Goal: Information Seeking & Learning: Learn about a topic

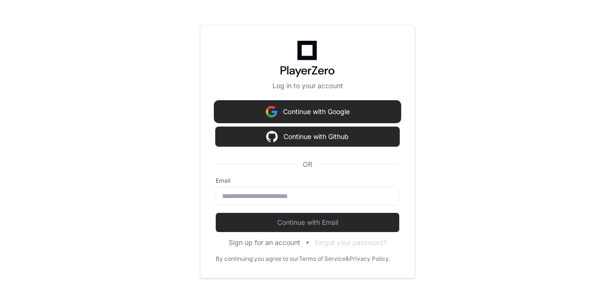
click at [305, 118] on button "Continue with Google" at bounding box center [307, 111] width 183 height 19
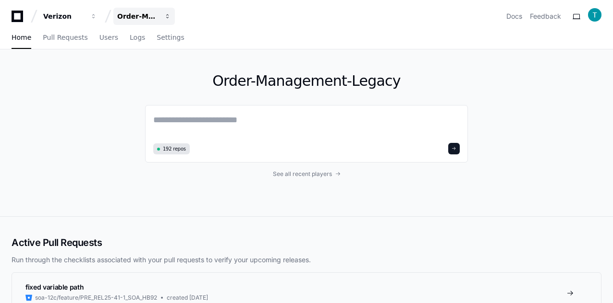
click at [144, 10] on button "Order-Management-Legacy" at bounding box center [143, 16] width 61 height 17
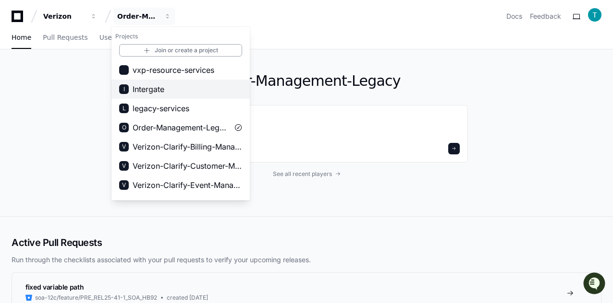
click at [150, 93] on span "Intergate" at bounding box center [149, 90] width 32 height 12
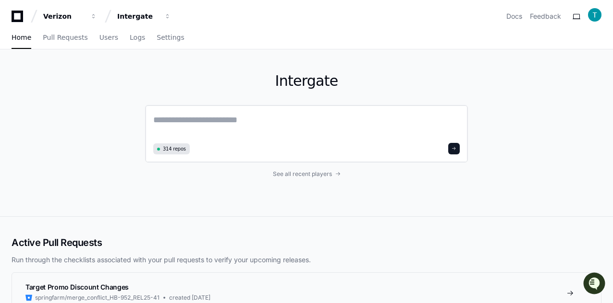
click at [220, 122] on textarea at bounding box center [306, 126] width 306 height 27
paste textarea "**********"
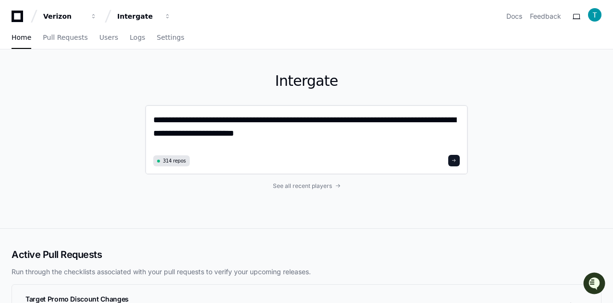
click at [213, 134] on textarea "**********" at bounding box center [306, 132] width 307 height 39
type textarea "**********"
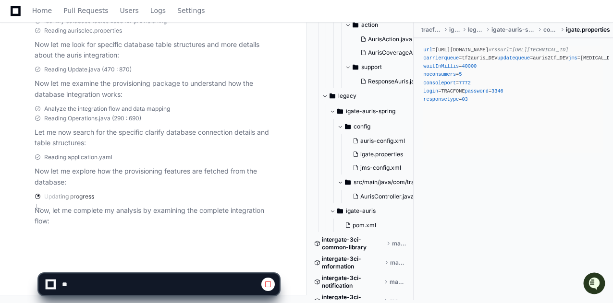
scroll to position [240, 0]
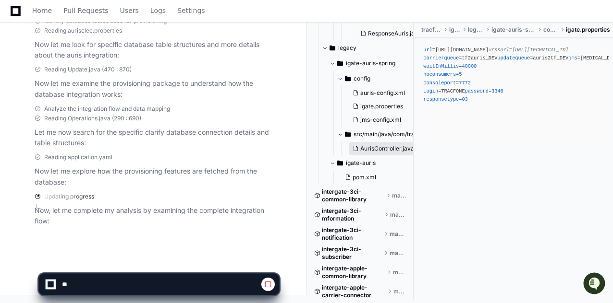
click at [384, 149] on span "AurisController.java" at bounding box center [387, 149] width 54 height 8
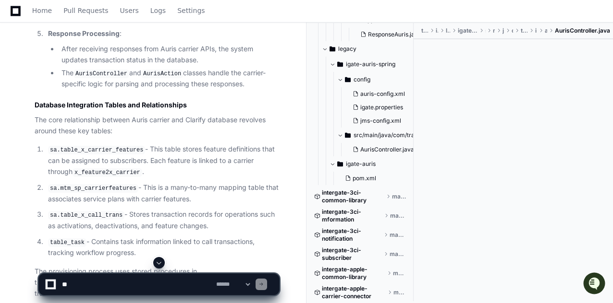
scroll to position [1739, 0]
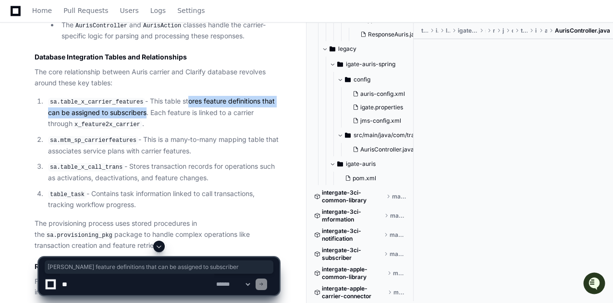
drag, startPoint x: 216, startPoint y: 130, endPoint x: 144, endPoint y: 144, distance: 72.8
click at [144, 130] on p "sa.table_x_carrier_features - This table stores feature definitions that can be…" at bounding box center [163, 113] width 231 height 34
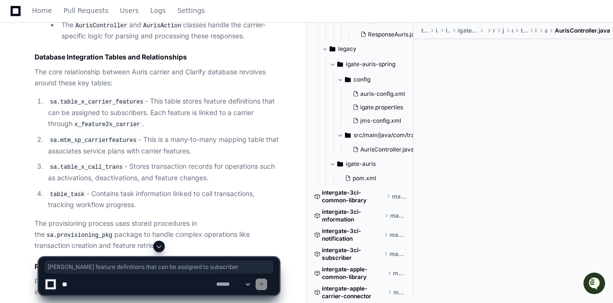
click at [171, 130] on p "sa.table_x_carrier_features - This table stores feature definitions that can be…" at bounding box center [163, 113] width 231 height 34
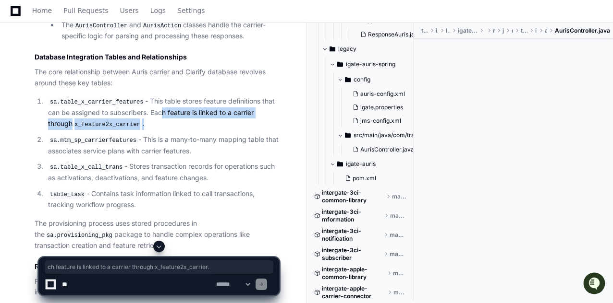
drag, startPoint x: 158, startPoint y: 137, endPoint x: 158, endPoint y: 147, distance: 9.6
click at [158, 130] on p "sa.table_x_carrier_features - This table stores feature definitions that can be…" at bounding box center [163, 113] width 231 height 34
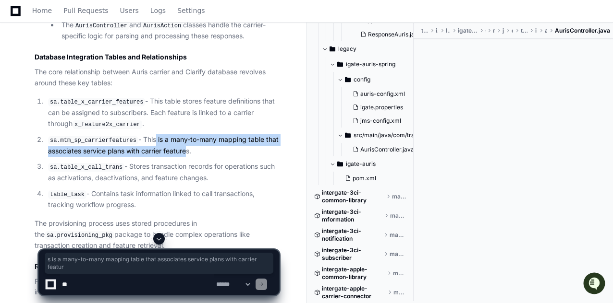
drag, startPoint x: 148, startPoint y: 165, endPoint x: 184, endPoint y: 177, distance: 38.4
click at [184, 157] on p "sa.mtm_sp_carrierfeatures - This is a many-to-many mapping table that associate…" at bounding box center [163, 145] width 231 height 22
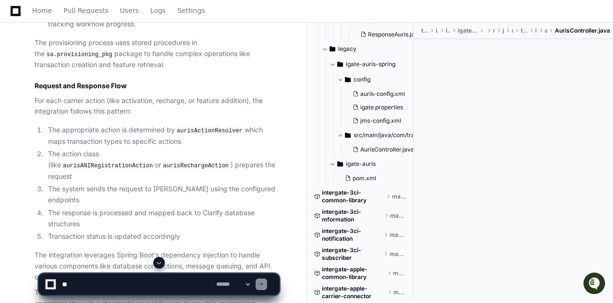
scroll to position [1824, 0]
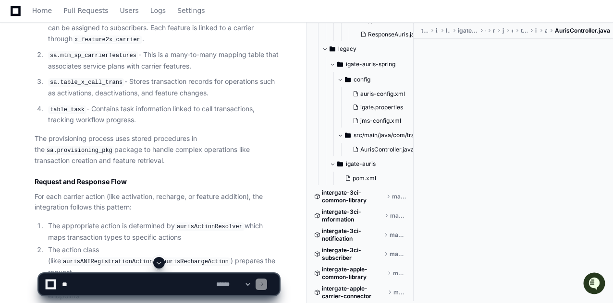
click at [53, 114] on code "table_task" at bounding box center [67, 110] width 38 height 9
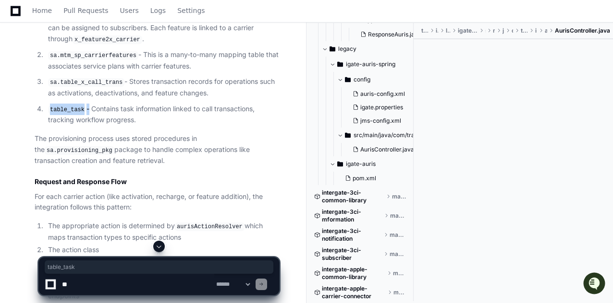
copy p "table_task"
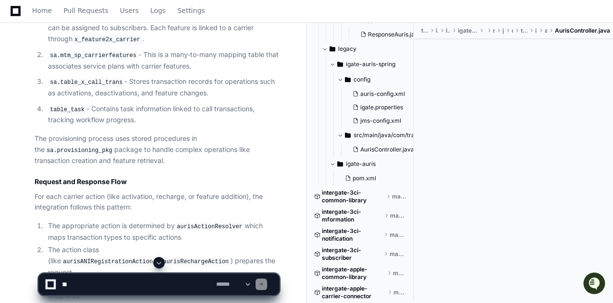
click at [49, 160] on p "The provisioning process uses stored procedures in the sa.provisioning_pkg pack…" at bounding box center [157, 149] width 244 height 33
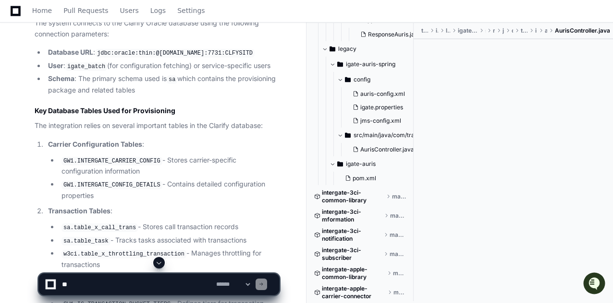
scroll to position [624, 0]
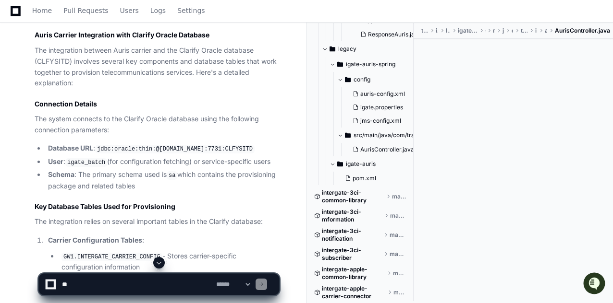
click at [163, 283] on textarea at bounding box center [137, 284] width 154 height 21
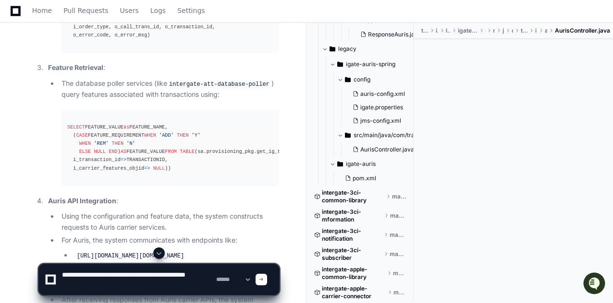
scroll to position [1584, 0]
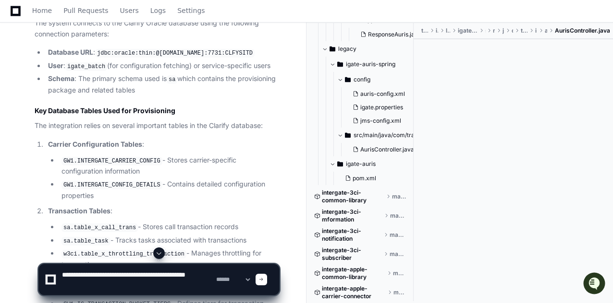
scroll to position [624, 0]
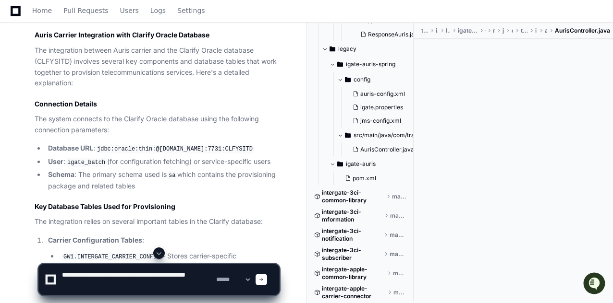
click at [116, 284] on textarea at bounding box center [137, 280] width 154 height 31
type textarea "**********"
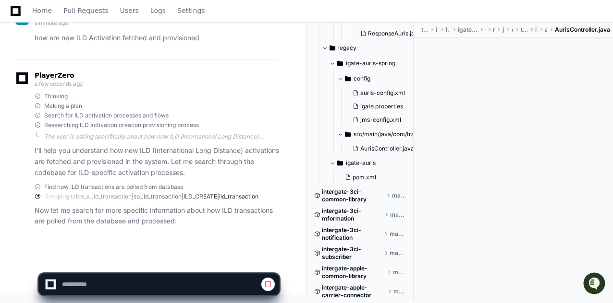
scroll to position [0, 0]
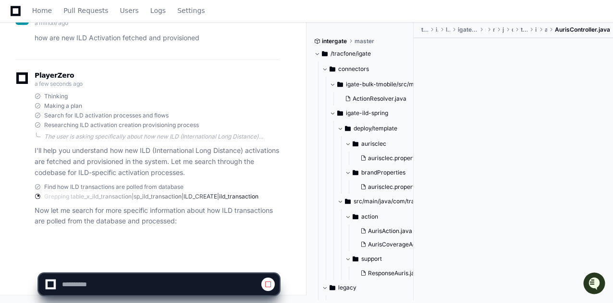
click at [321, 53] on button "/tracfone/igate" at bounding box center [360, 53] width 92 height 15
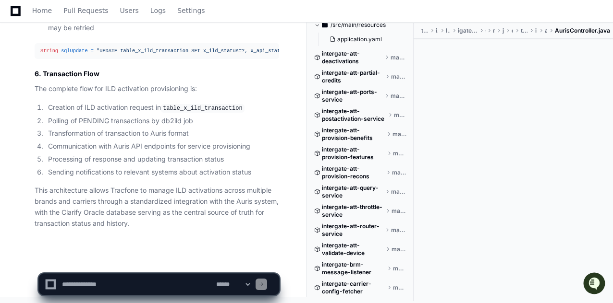
scroll to position [3887, 0]
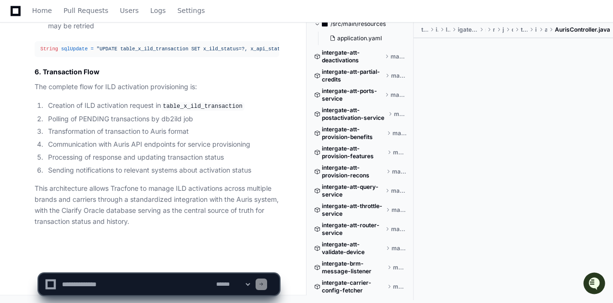
click at [101, 281] on textarea at bounding box center [137, 284] width 154 height 21
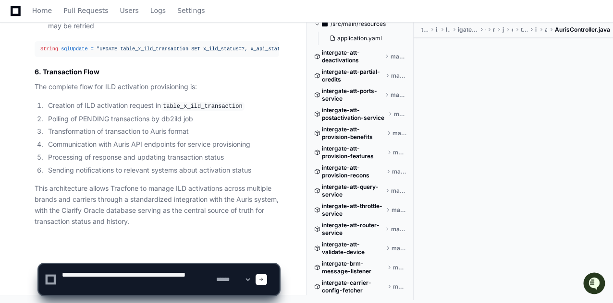
type textarea "**********"
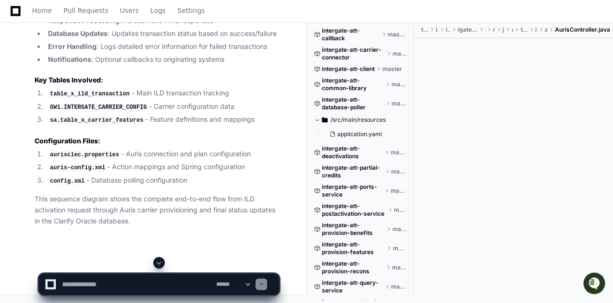
scroll to position [4826, 0]
click at [87, 110] on code "GW1.INTERGATE_CARRIER_CONFIG" at bounding box center [98, 107] width 101 height 9
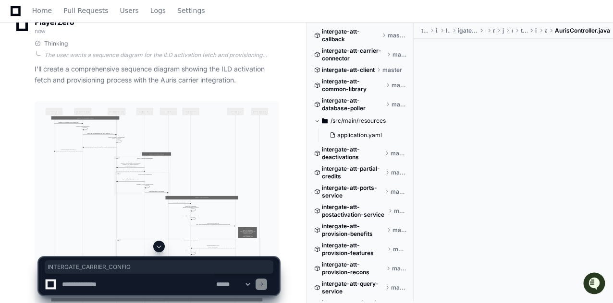
scroll to position [4105, 0]
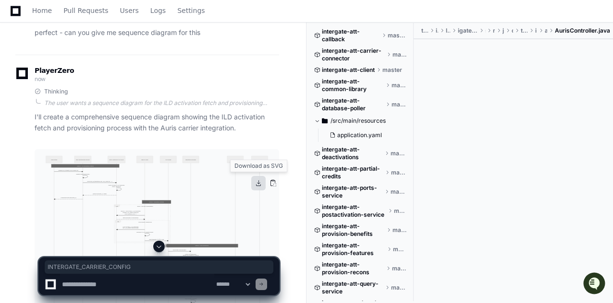
click at [262, 186] on button at bounding box center [258, 183] width 14 height 14
click at [160, 280] on textarea at bounding box center [137, 284] width 154 height 21
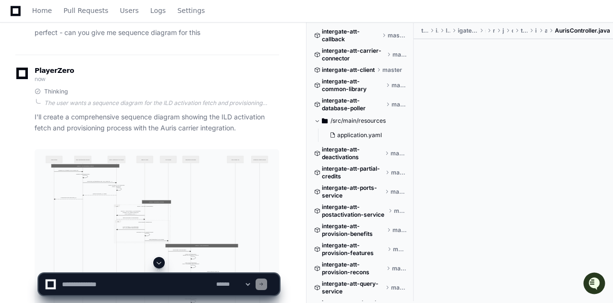
click at [154, 283] on textarea at bounding box center [137, 284] width 154 height 21
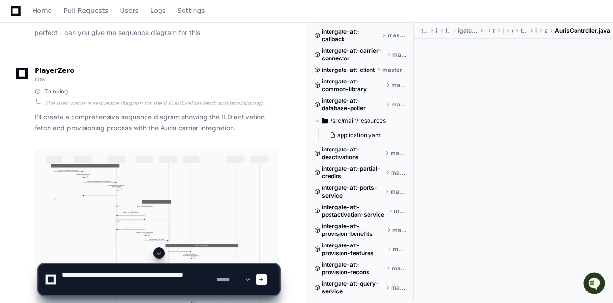
click at [206, 275] on textarea at bounding box center [137, 280] width 154 height 31
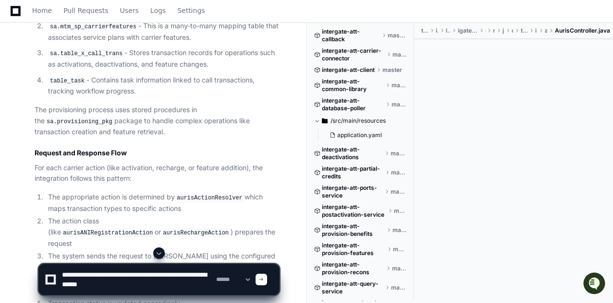
scroll to position [1800, 0]
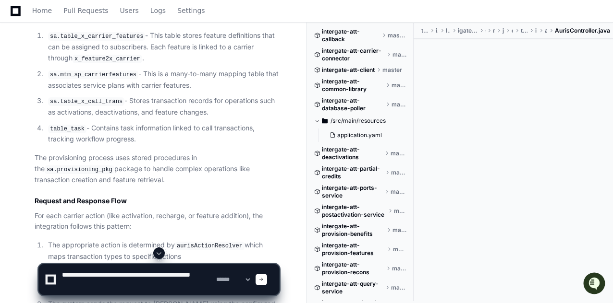
click at [168, 274] on textarea at bounding box center [137, 280] width 154 height 31
type textarea "**********"
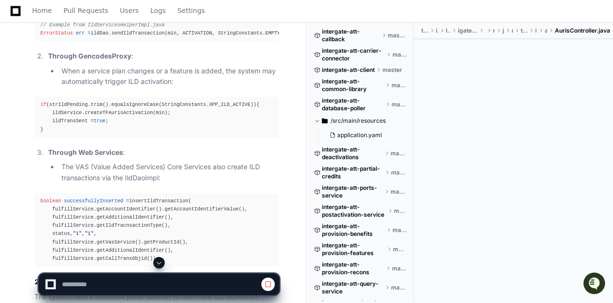
scroll to position [3145, 0]
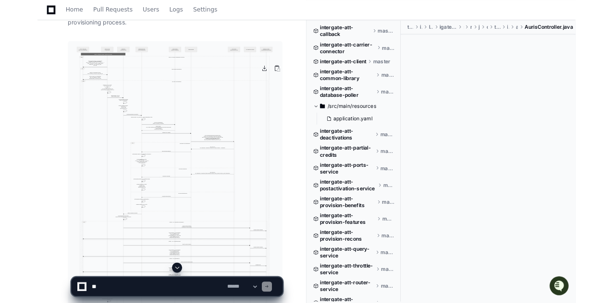
scroll to position [5117, 0]
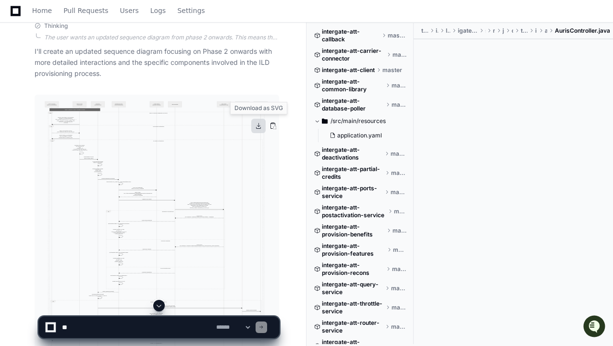
click at [258, 126] on button at bounding box center [258, 126] width 14 height 14
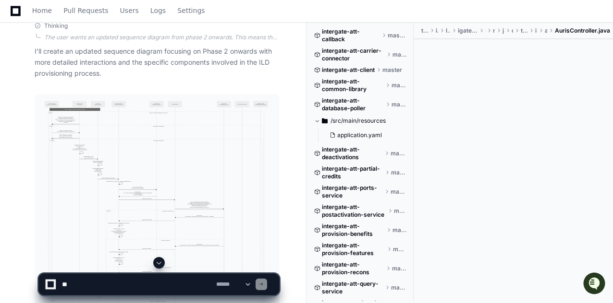
click at [108, 280] on textarea at bounding box center [137, 284] width 154 height 21
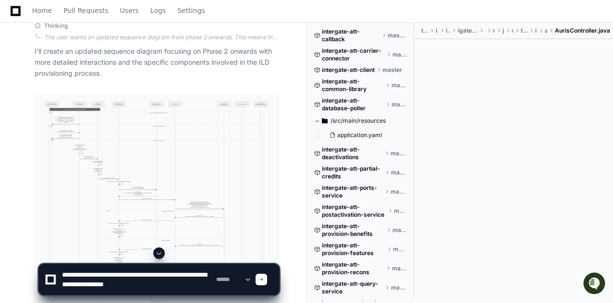
type textarea "**********"
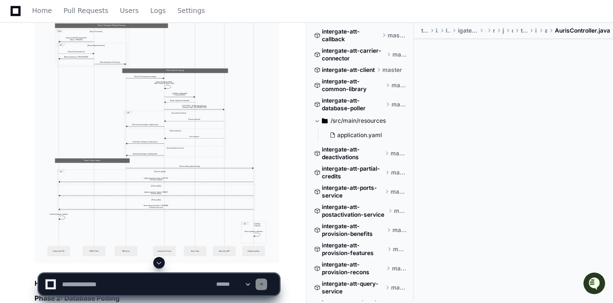
scroll to position [6224, 0]
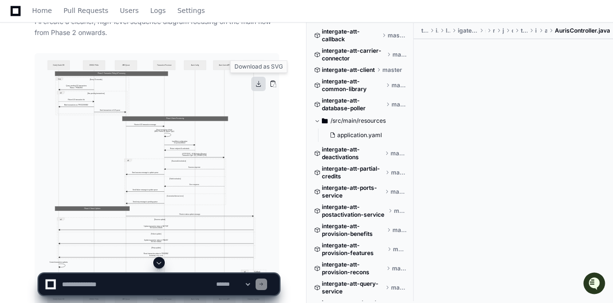
click at [255, 84] on button at bounding box center [258, 84] width 14 height 14
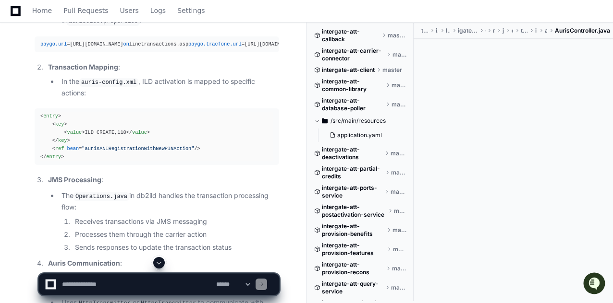
scroll to position [2959, 0]
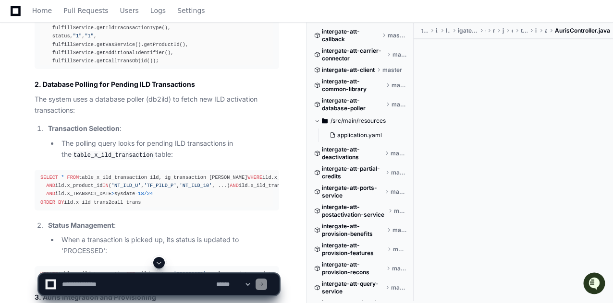
click at [109, 174] on div "SELECT * FROM table_x_ild_transaction ild, ig_transaction tran WHERE ild.x_ild_…" at bounding box center [156, 190] width 233 height 33
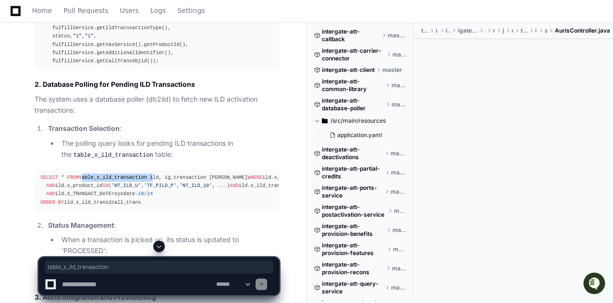
copy div "table_x_ild_transaction"
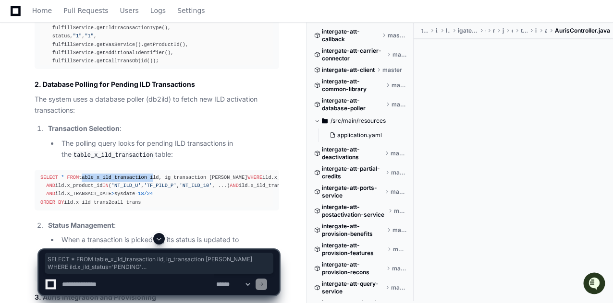
drag, startPoint x: 134, startPoint y: 218, endPoint x: 28, endPoint y: 172, distance: 115.5
copy div "SELECT * FROM table_x_ild_transaction ild, ig_transaction tran WHERE ild.x_ild_…"
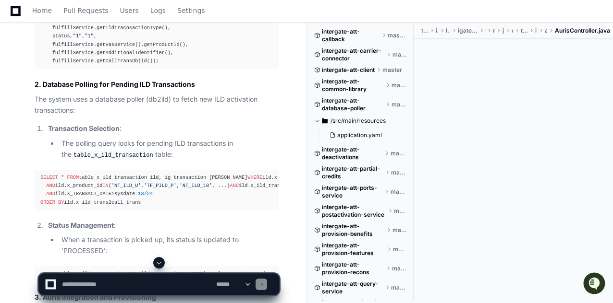
scroll to position [3103, 0]
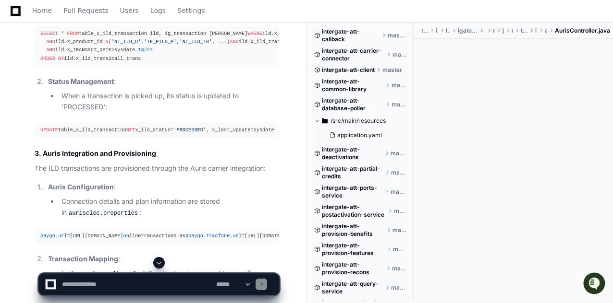
click at [95, 134] on div "UPDATE table_x_ild_transaction SET x_ild_status = 'PROCESSED' , x_last_update =…" at bounding box center [156, 130] width 233 height 8
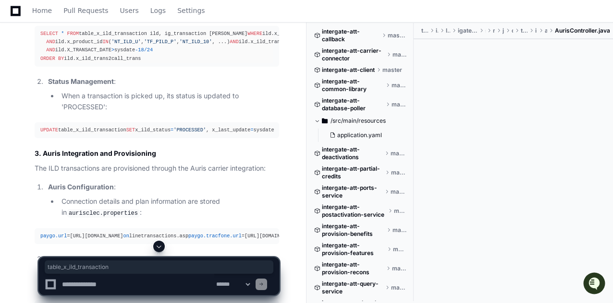
copy div "table_x_ild_transaction"
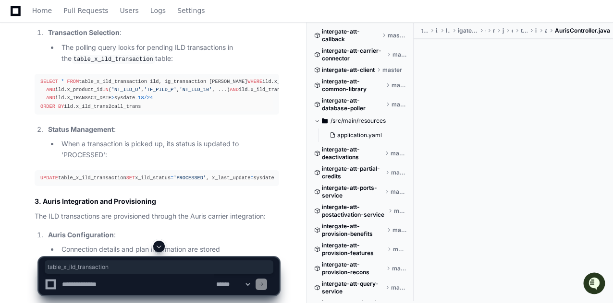
scroll to position [3007, 0]
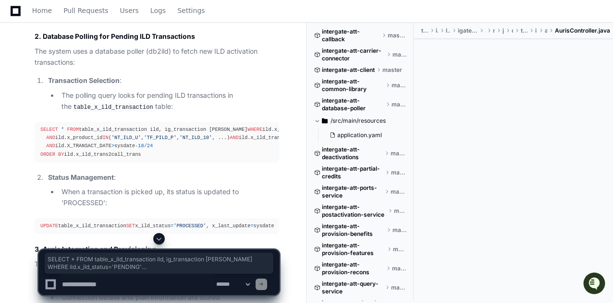
drag, startPoint x: 41, startPoint y: 119, endPoint x: 141, endPoint y: 170, distance: 112.5
click at [141, 159] on div "SELECT * FROM table_x_ild_transaction ild, ig_transaction tran WHERE ild.x_ild_…" at bounding box center [156, 142] width 233 height 33
click at [124, 285] on textarea at bounding box center [137, 284] width 154 height 21
type textarea "**********"
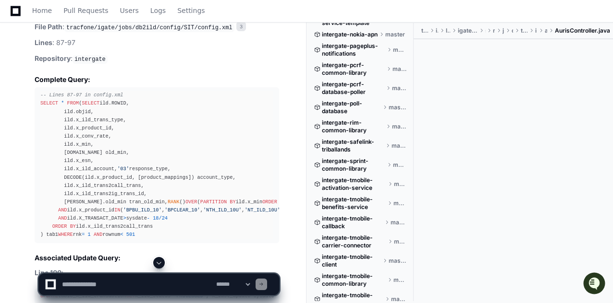
scroll to position [7067, 0]
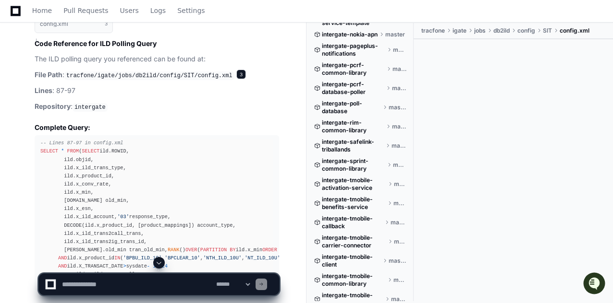
click at [236, 79] on span "3" at bounding box center [241, 75] width 10 height 10
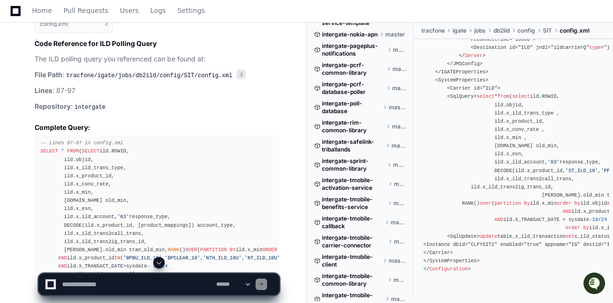
scroll to position [288, 0]
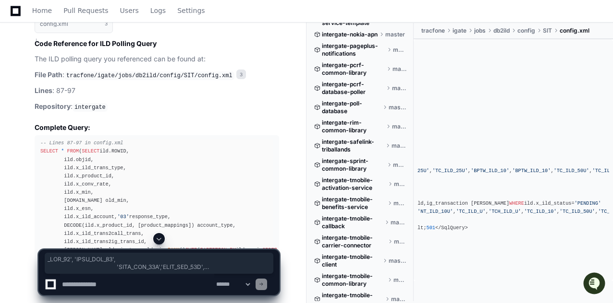
drag, startPoint x: 569, startPoint y: 233, endPoint x: 528, endPoint y: 216, distance: 44.1
click at [529, 216] on pre "<? xml version="1.0" encoding="windows-1252" ?> < Configuration > <LaunchProper…" at bounding box center [513, 72] width 192 height 411
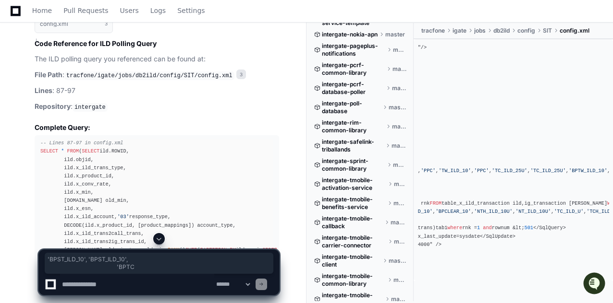
scroll to position [0, 141]
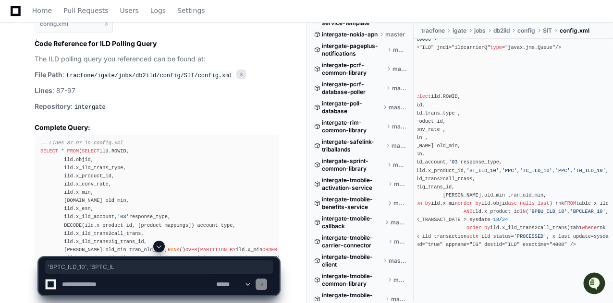
drag, startPoint x: 475, startPoint y: 230, endPoint x: 424, endPoint y: 230, distance: 51.4
click at [424, 230] on div "<? xml version="1.0" encoding="windows-1252" ?> < Configuration > <LaunchProper…" at bounding box center [414, 72] width 180 height 403
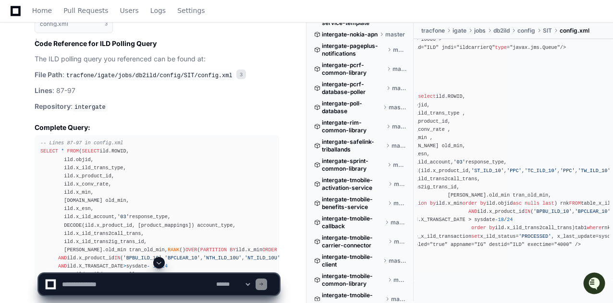
scroll to position [288, 0]
click at [578, 168] on span "'TW_ILD_10'" at bounding box center [594, 171] width 33 height 6
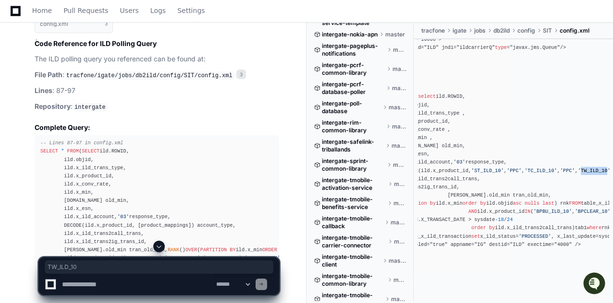
scroll to position [240, 0]
copy span "TW_ILD_10"
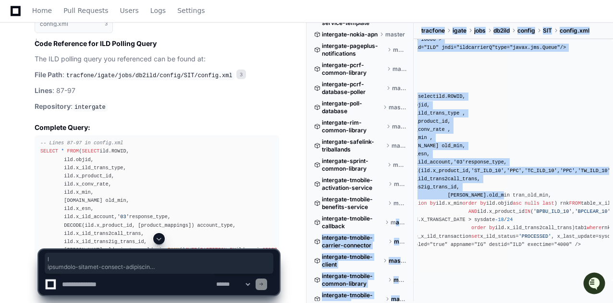
scroll to position [0, 0]
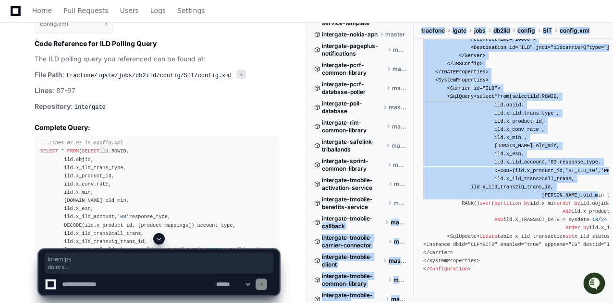
drag, startPoint x: 490, startPoint y: 215, endPoint x: 388, endPoint y: 212, distance: 102.3
click at [388, 212] on div "intergate master /tracfone/igate connectors igate-bulk-tmobile/src/main/java/co…" at bounding box center [463, 163] width 299 height 281
click at [500, 201] on div "<? xml version="1.0" encoding="windows-1252" ?> < Configuration > <LaunchProper…" at bounding box center [513, 72] width 180 height 403
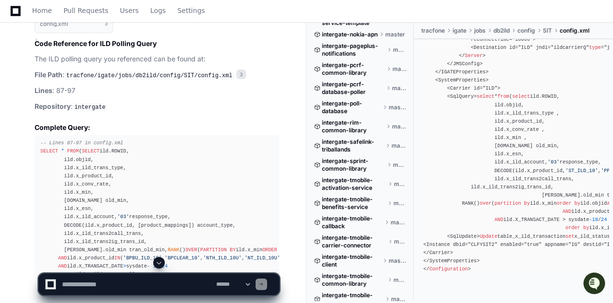
scroll to position [541, 0]
click at [486, 144] on div "<? xml version="1.0" encoding="windows-1252" ?> < Configuration > <LaunchProper…" at bounding box center [513, 72] width 180 height 403
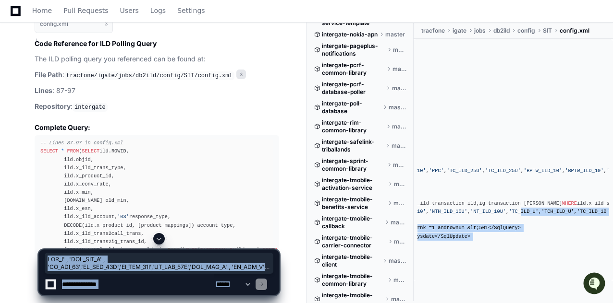
scroll to position [0, 0]
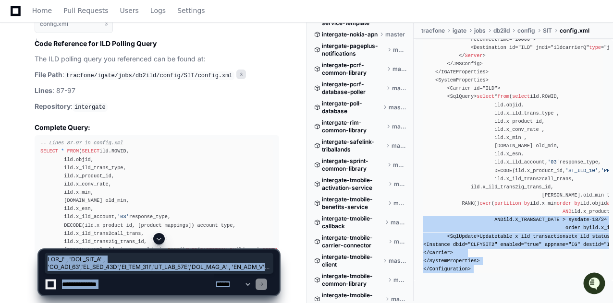
drag, startPoint x: 514, startPoint y: 231, endPoint x: 380, endPoint y: 236, distance: 134.0
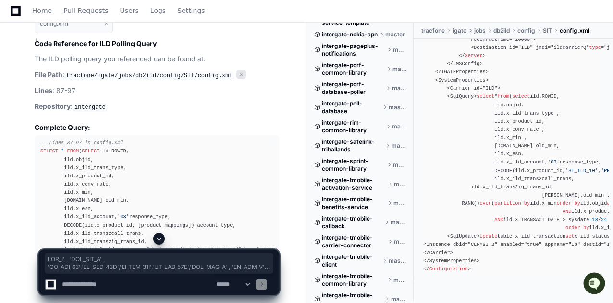
click at [533, 147] on div "<? xml version="1.0" encoding="windows-1252" ?> < Configuration > <LaunchProper…" at bounding box center [513, 72] width 180 height 403
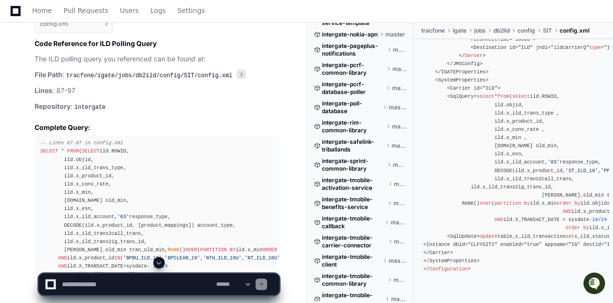
click at [175, 181] on div "-- Lines 87-97 in config.xml SELECT * FROM ( SELECT ild.ROWID, ild.objid, ild.x…" at bounding box center [156, 213] width 233 height 148
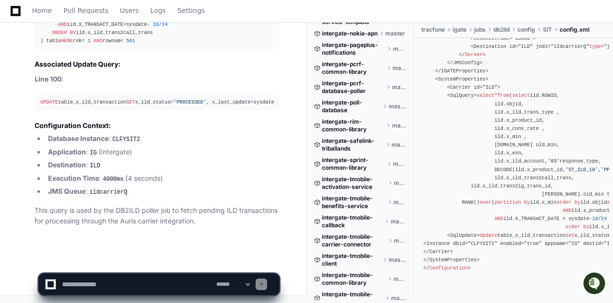
scroll to position [637, 0]
click at [229, 138] on li "Database Instance : CLFYSIT2" at bounding box center [162, 139] width 234 height 12
